Goal: Find specific page/section

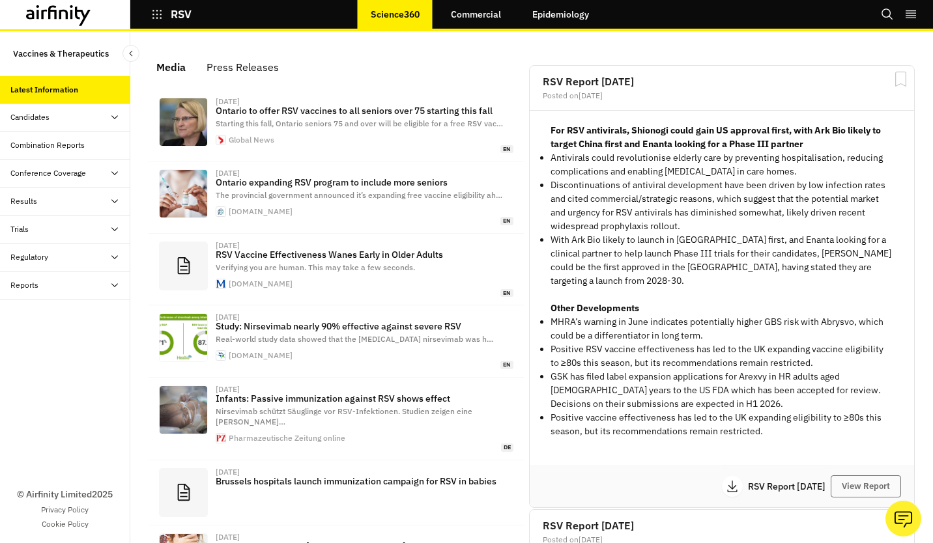
scroll to position [812, 381]
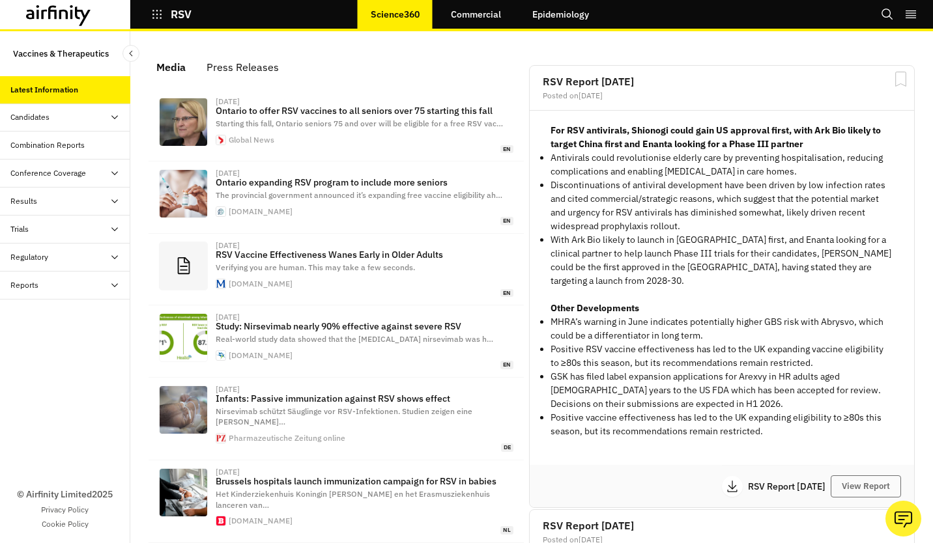
click at [182, 18] on p "RSV" at bounding box center [181, 14] width 21 height 12
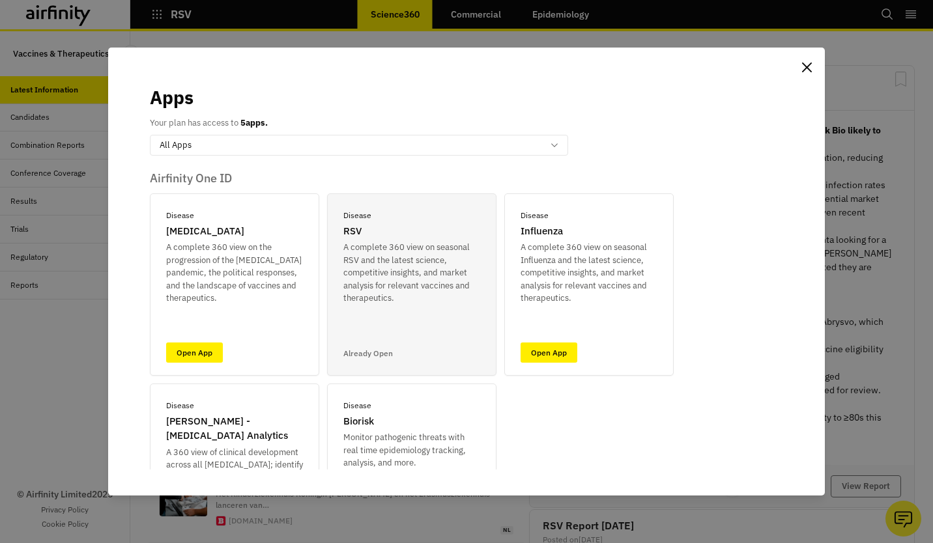
drag, startPoint x: 787, startPoint y: 325, endPoint x: 775, endPoint y: 352, distance: 29.8
click at [775, 352] on div "Airfinity One ID Disease COVID-19 A complete 360 view on the progression of the…" at bounding box center [466, 318] width 665 height 304
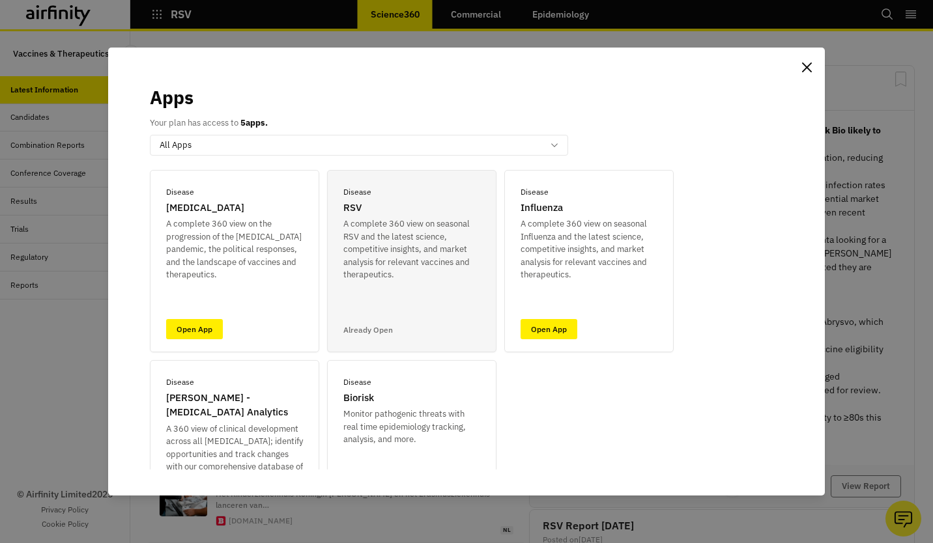
scroll to position [30, 0]
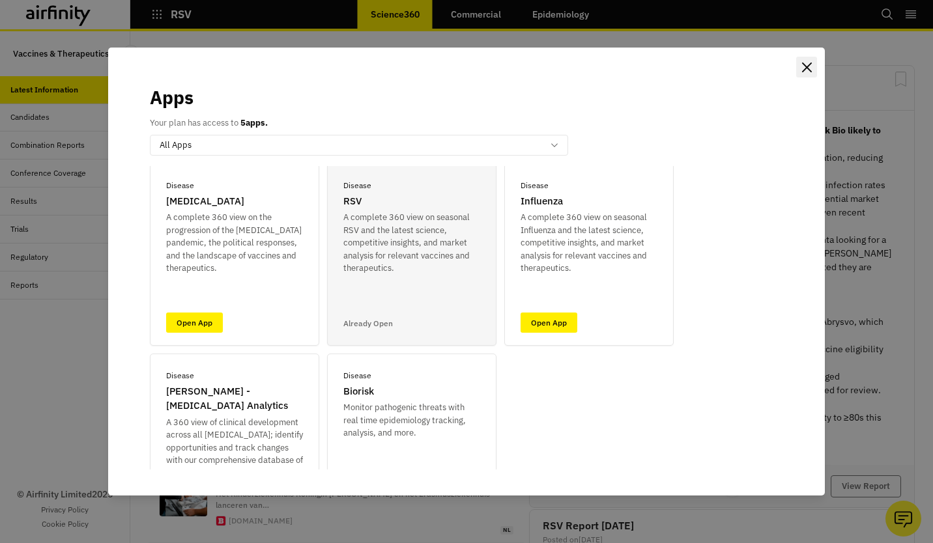
click at [805, 67] on icon "Close" at bounding box center [807, 68] width 10 height 10
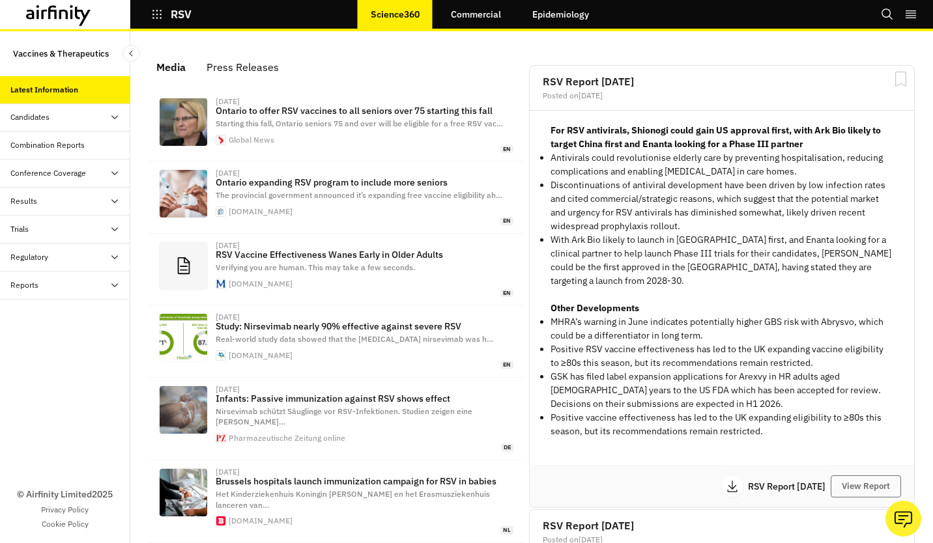
click at [54, 437] on div "© Airfinity Limited 2025 Privacy Policy Cookie Policy" at bounding box center [65, 422] width 130 height 244
click at [181, 16] on p "RSV" at bounding box center [181, 14] width 21 height 12
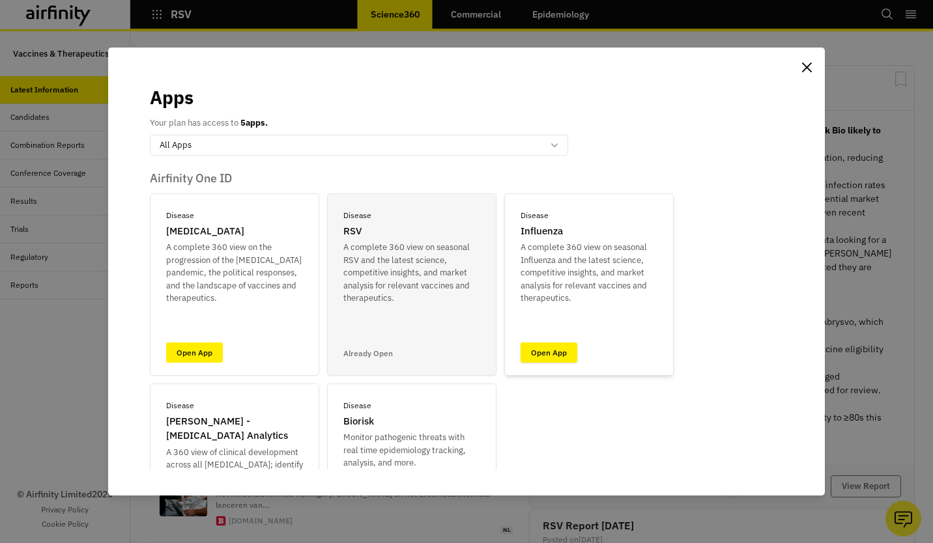
click at [556, 353] on link "Open App" at bounding box center [549, 353] width 57 height 20
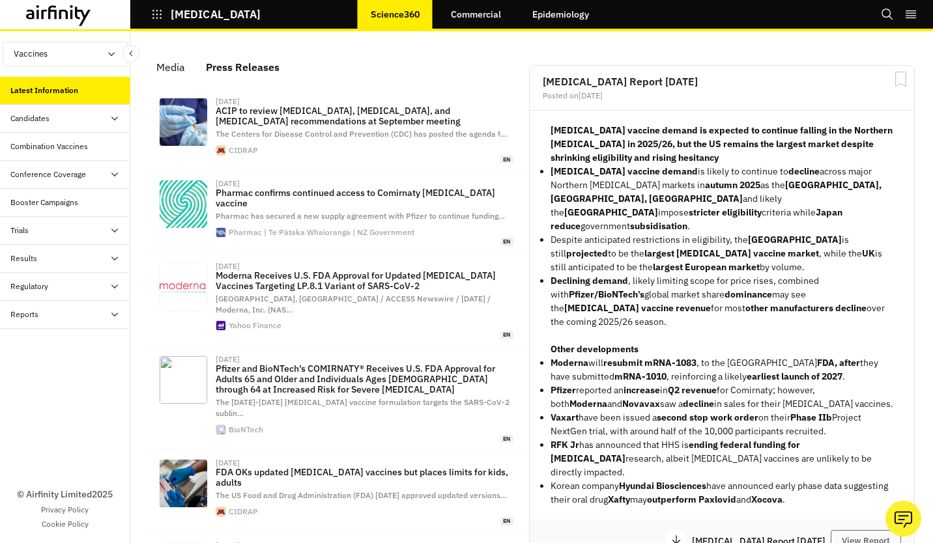
scroll to position [891, 381]
